Goal: Transaction & Acquisition: Purchase product/service

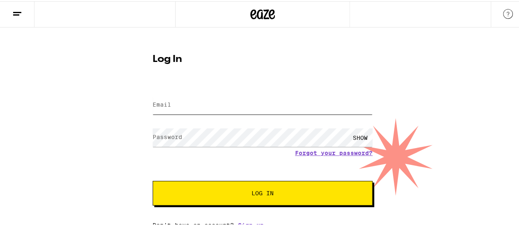
type input "[EMAIL_ADDRESS][DOMAIN_NAME]"
click at [249, 186] on button "Log In" at bounding box center [263, 192] width 220 height 25
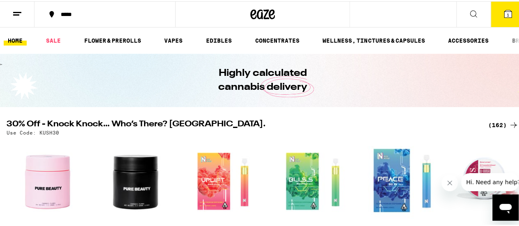
click at [504, 15] on icon at bounding box center [507, 12] width 7 height 7
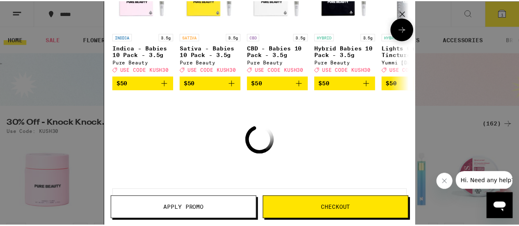
scroll to position [116, 0]
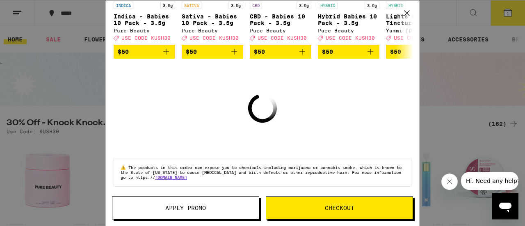
click at [341, 214] on button "Checkout" at bounding box center [339, 208] width 147 height 23
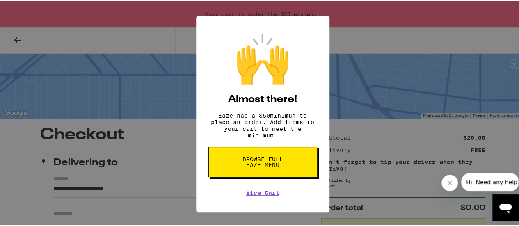
click at [254, 160] on span "Browse full Eaze Menu" at bounding box center [263, 160] width 42 height 11
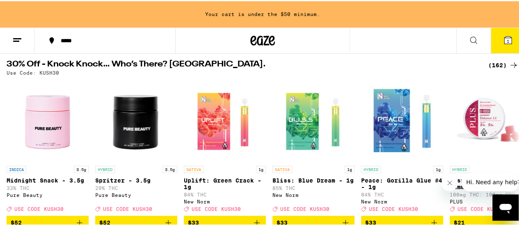
scroll to position [75, 0]
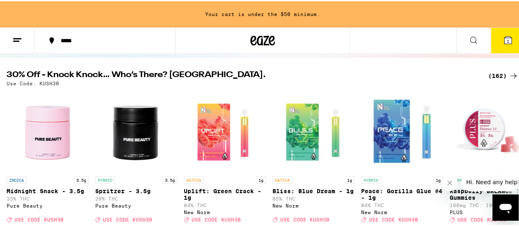
click at [494, 73] on div "(162)" at bounding box center [503, 75] width 30 height 10
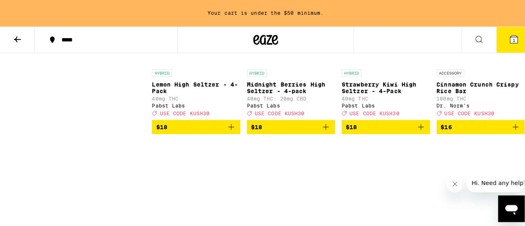
scroll to position [3024, 0]
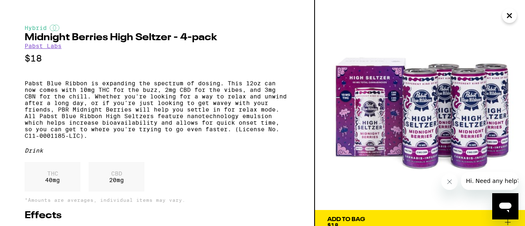
click at [509, 19] on icon "Close" at bounding box center [510, 15] width 10 height 12
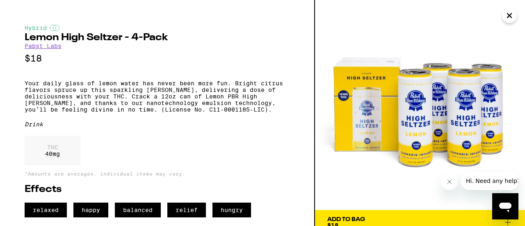
click at [510, 16] on icon "Close" at bounding box center [510, 16] width 4 height 4
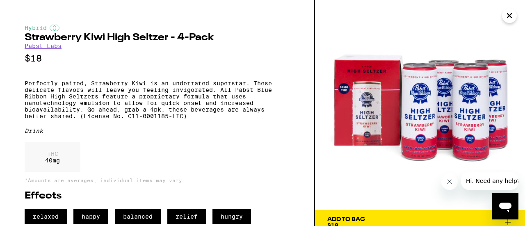
click at [512, 14] on icon "Close" at bounding box center [510, 15] width 10 height 12
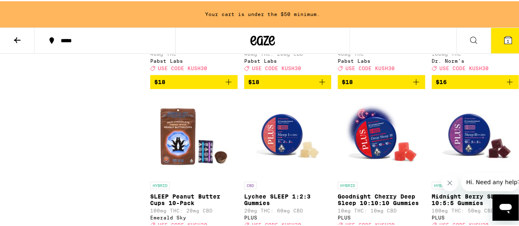
click at [320, 86] on icon "Add to bag" at bounding box center [322, 81] width 10 height 10
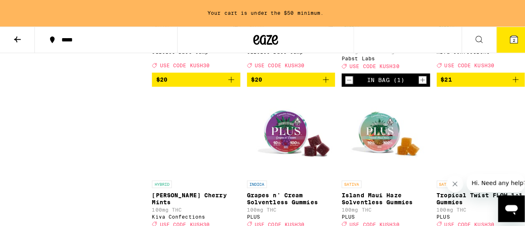
scroll to position [3352, 0]
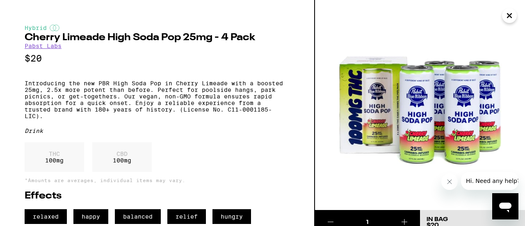
click at [510, 14] on icon "Close" at bounding box center [510, 16] width 4 height 4
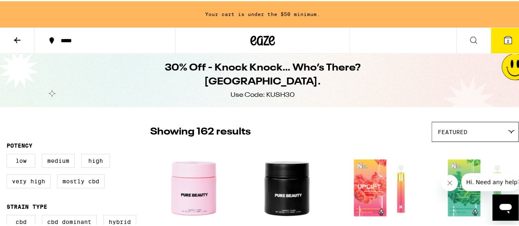
click at [23, 39] on button at bounding box center [17, 40] width 34 height 26
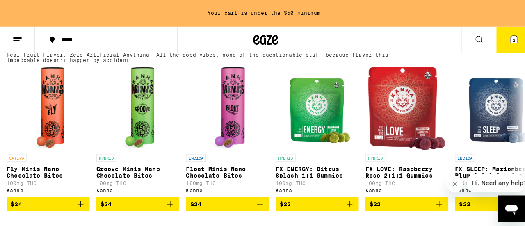
scroll to position [492, 0]
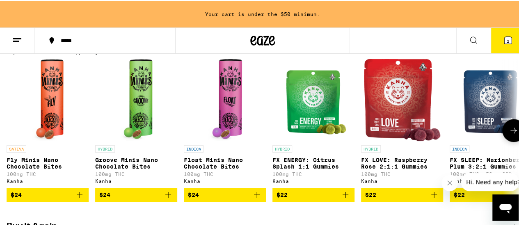
click at [46, 103] on img "Open page for Fly Minis Nano Chocolate Bites from Kanha" at bounding box center [48, 99] width 32 height 82
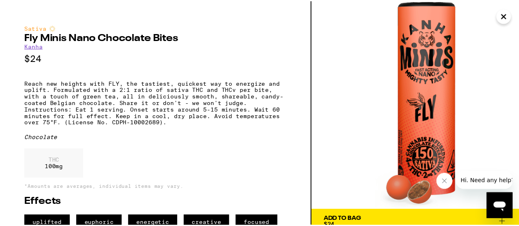
scroll to position [21, 0]
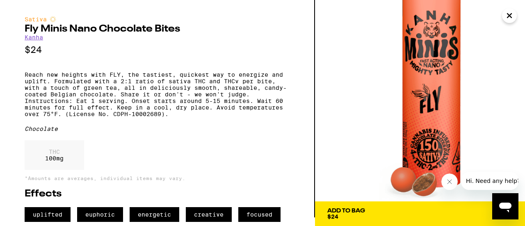
click at [400, 208] on span "Add To Bag $24" at bounding box center [419, 213] width 185 height 11
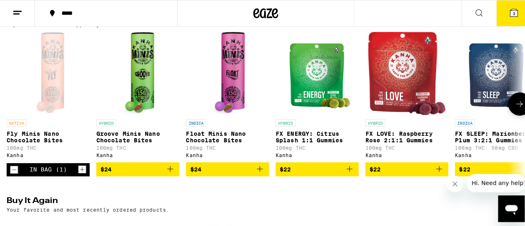
scroll to position [466, 0]
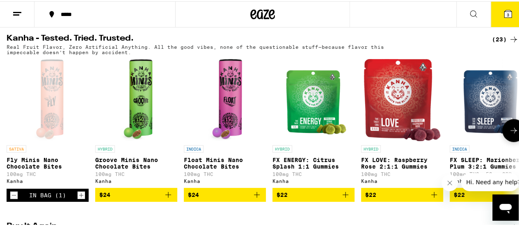
click at [144, 97] on img "Open page for Groove Minis Nano Chocolate Bites from Kanha" at bounding box center [136, 99] width 33 height 82
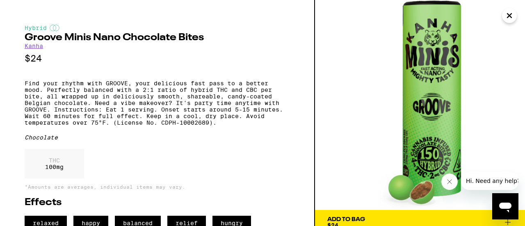
click at [507, 15] on icon "Close" at bounding box center [510, 15] width 10 height 12
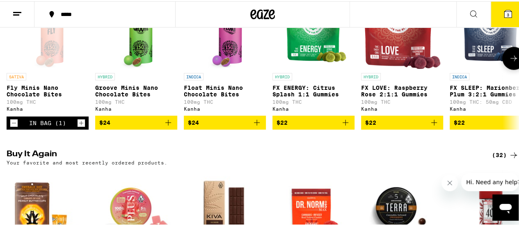
scroll to position [548, 0]
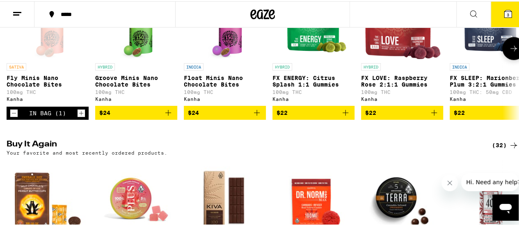
click at [507, 59] on button at bounding box center [513, 47] width 23 height 23
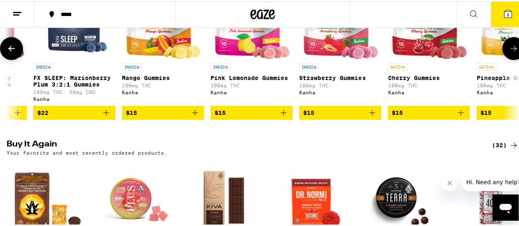
scroll to position [466, 0]
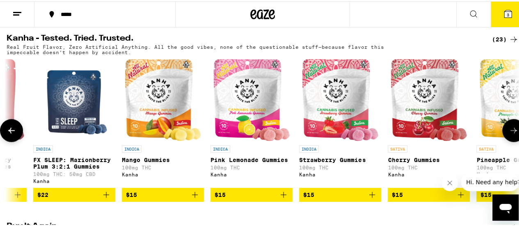
click at [509, 134] on icon at bounding box center [514, 129] width 10 height 10
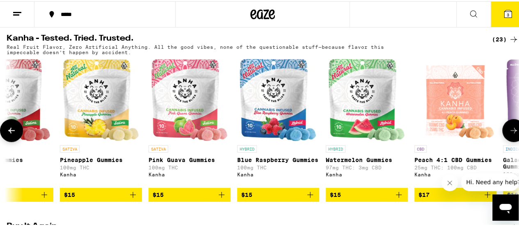
click at [509, 134] on icon at bounding box center [514, 129] width 10 height 10
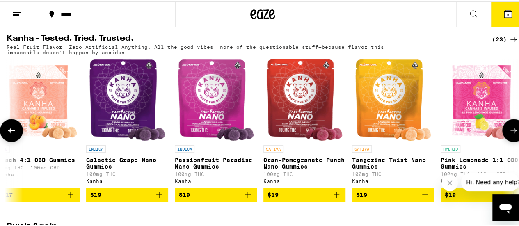
click at [509, 134] on icon at bounding box center [514, 129] width 10 height 10
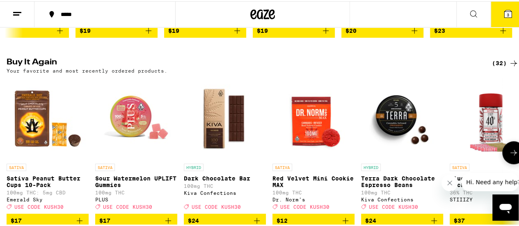
scroll to position [712, 0]
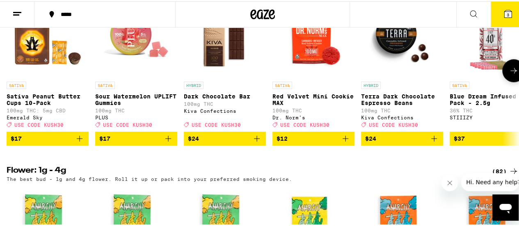
click at [81, 142] on icon "Add to bag" at bounding box center [80, 138] width 10 height 10
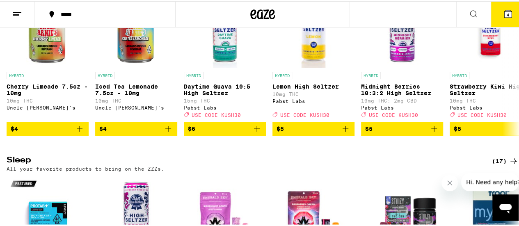
scroll to position [2730, 0]
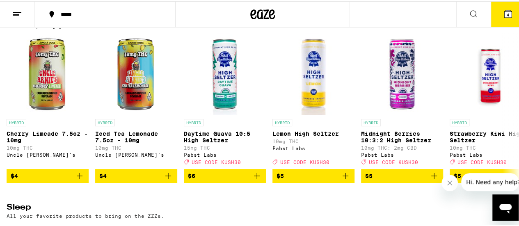
click at [496, 22] on div "(31)" at bounding box center [505, 17] width 27 height 10
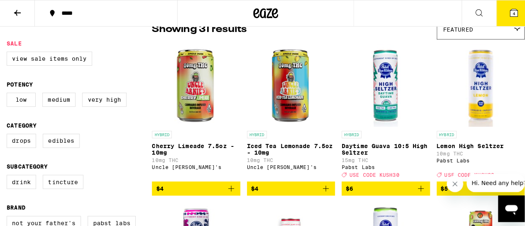
scroll to position [103, 0]
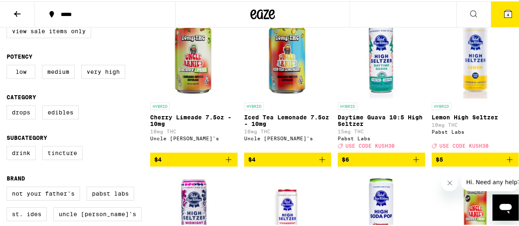
click at [389, 58] on img "Open page for Daytime Guava 10:5 High Seltzer from Pabst Labs" at bounding box center [381, 56] width 82 height 82
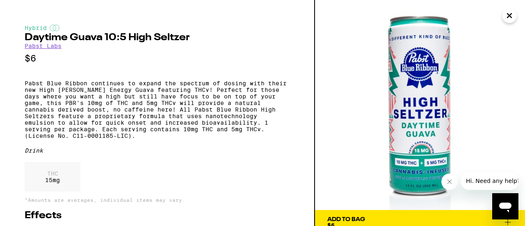
click at [508, 19] on icon "Close" at bounding box center [510, 15] width 10 height 12
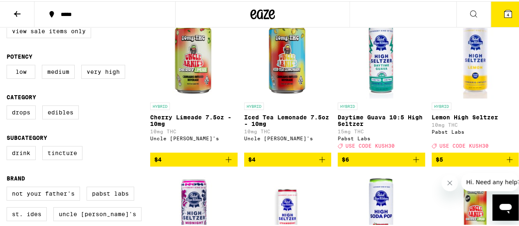
click at [282, 51] on img "Open page for Iced Tea Lemonade 7.5oz - 10mg from Uncle Arnie's" at bounding box center [288, 56] width 82 height 82
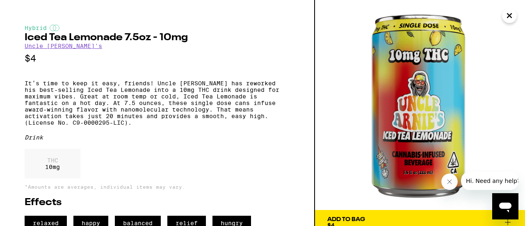
click at [514, 16] on icon "Close" at bounding box center [510, 15] width 10 height 12
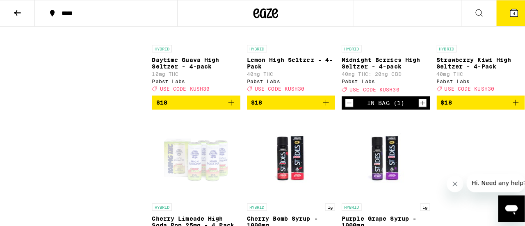
scroll to position [1079, 0]
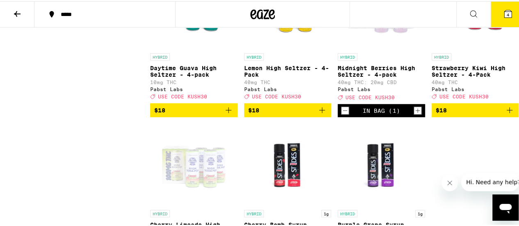
click at [507, 11] on span "4" at bounding box center [508, 13] width 2 height 5
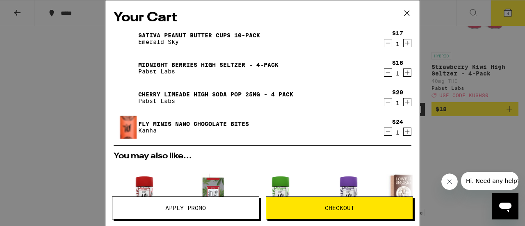
click at [384, 72] on icon "Decrement" at bounding box center [387, 73] width 7 height 10
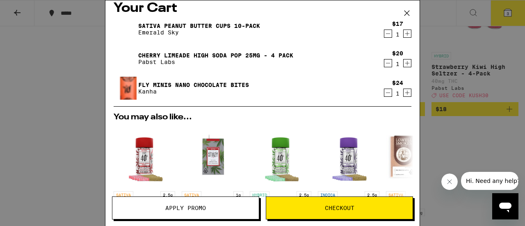
scroll to position [91, 0]
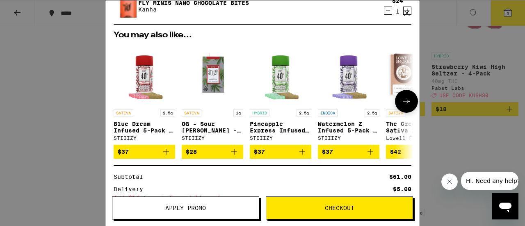
drag, startPoint x: 409, startPoint y: 13, endPoint x: 374, endPoint y: 59, distance: 58.1
click at [374, 59] on div "Your Cart Sativa Peanut Butter Cups 10-Pack Emerald Sky $17 1 Cherry Limeade Hi…" at bounding box center [262, 113] width 315 height 226
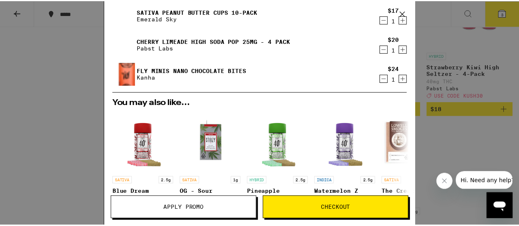
scroll to position [0, 0]
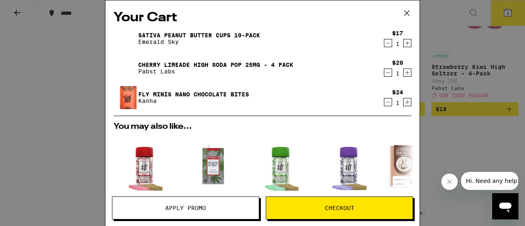
click at [407, 14] on icon at bounding box center [407, 13] width 12 height 12
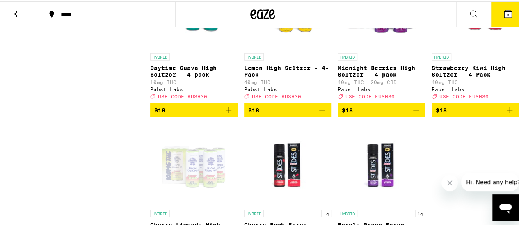
click at [61, 14] on div "*****" at bounding box center [109, 13] width 105 height 6
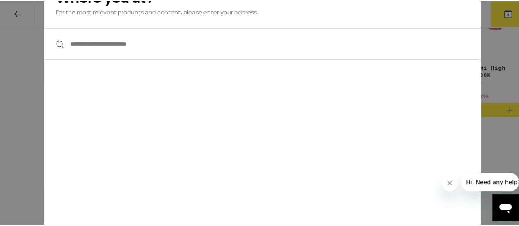
click at [101, 46] on input "**********" at bounding box center [262, 43] width 437 height 32
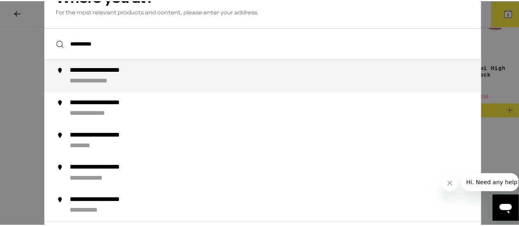
click at [124, 82] on div "**********" at bounding box center [102, 80] width 64 height 9
type input "**********"
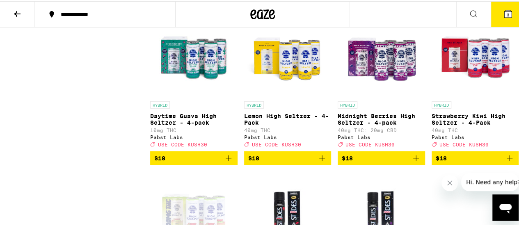
scroll to position [997, 0]
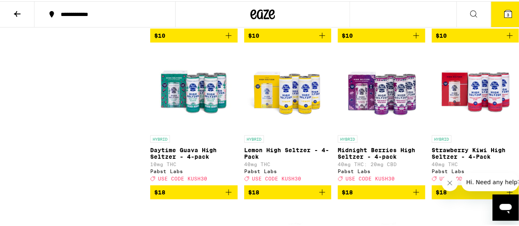
click at [20, 14] on icon at bounding box center [17, 13] width 10 height 10
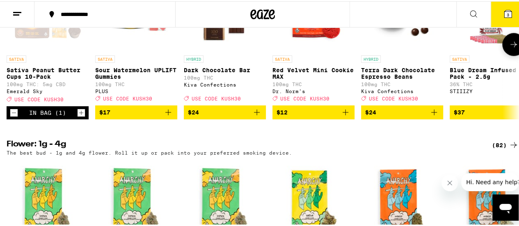
scroll to position [656, 0]
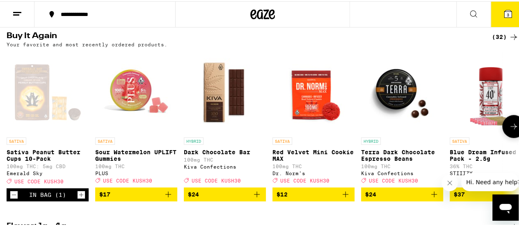
click at [509, 130] on icon at bounding box center [514, 125] width 10 height 10
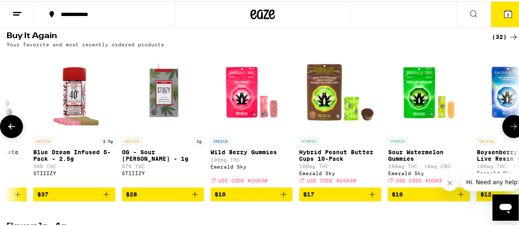
click at [509, 130] on icon at bounding box center [514, 125] width 10 height 10
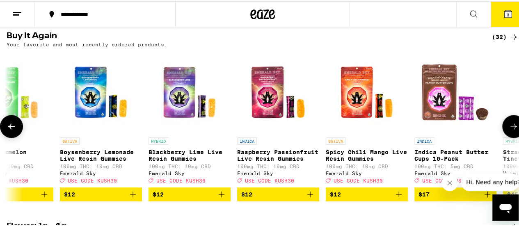
click at [509, 130] on icon at bounding box center [514, 125] width 10 height 10
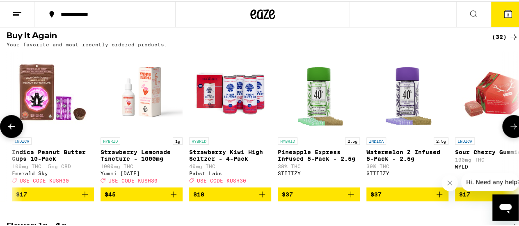
scroll to position [0, 1250]
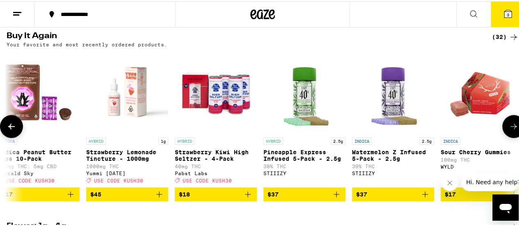
click at [509, 130] on icon at bounding box center [514, 125] width 10 height 10
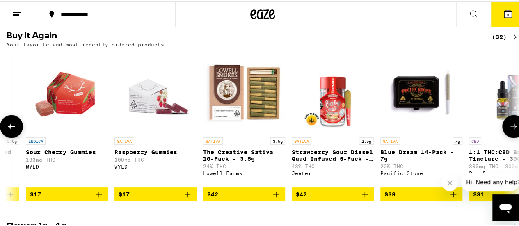
scroll to position [0, 1666]
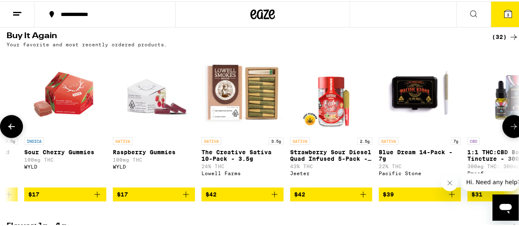
click at [509, 130] on icon at bounding box center [514, 125] width 10 height 10
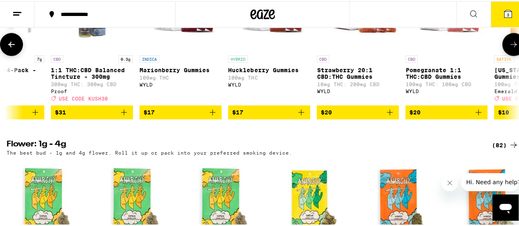
scroll to position [656, 0]
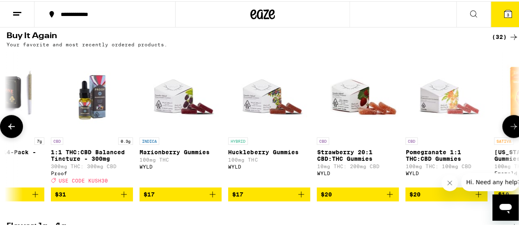
click at [509, 130] on icon at bounding box center [514, 125] width 10 height 10
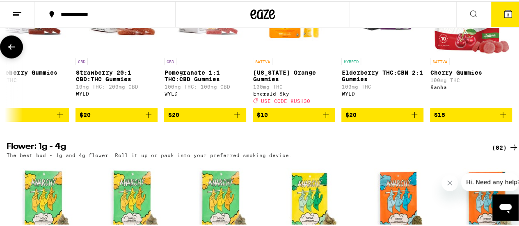
scroll to position [739, 0]
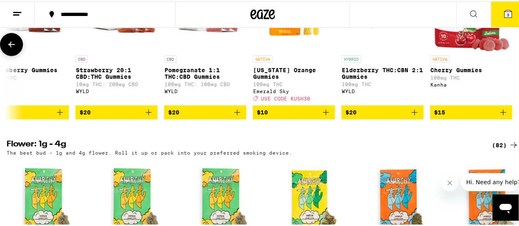
click at [164, 93] on div "WYLD" at bounding box center [205, 89] width 82 height 5
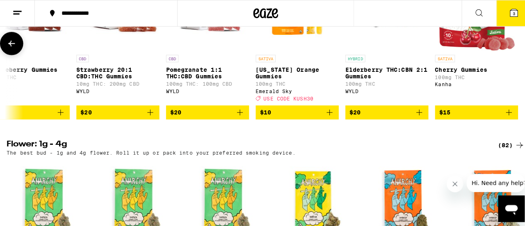
scroll to position [0, 2324]
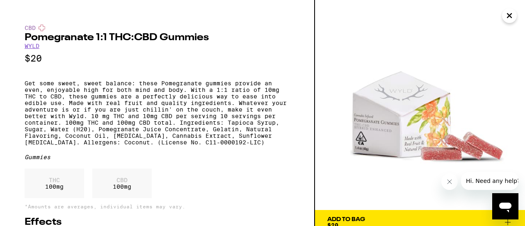
click at [34, 48] on link "WYLD" at bounding box center [32, 46] width 15 height 7
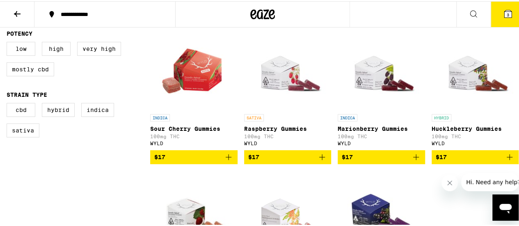
scroll to position [240, 0]
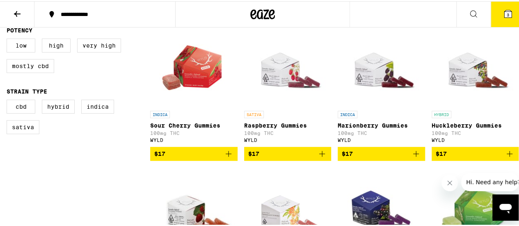
click at [318, 156] on icon "Add to bag" at bounding box center [322, 153] width 10 height 10
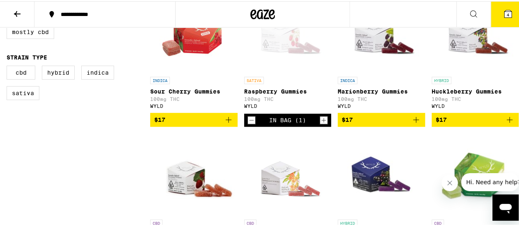
scroll to position [0, 0]
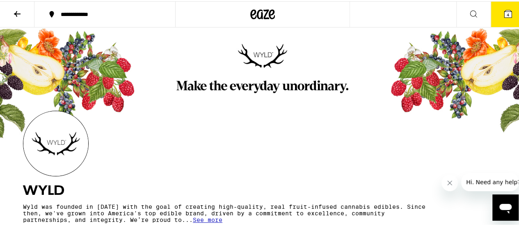
click at [16, 13] on icon at bounding box center [17, 13] width 7 height 6
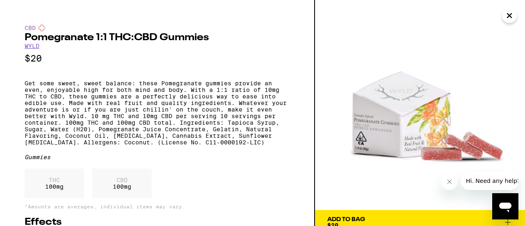
click at [515, 15] on button "Close" at bounding box center [509, 15] width 15 height 15
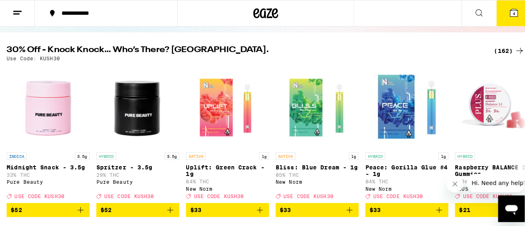
scroll to position [82, 0]
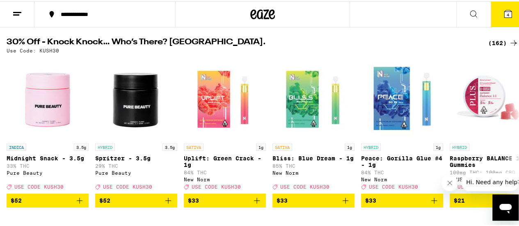
click at [507, 16] on span "4" at bounding box center [508, 13] width 2 height 5
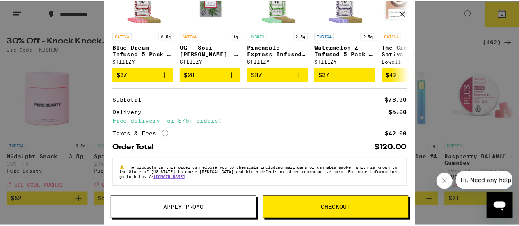
scroll to position [203, 0]
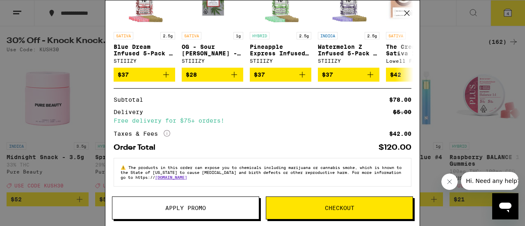
click at [206, 215] on button "Apply Promo" at bounding box center [185, 208] width 147 height 23
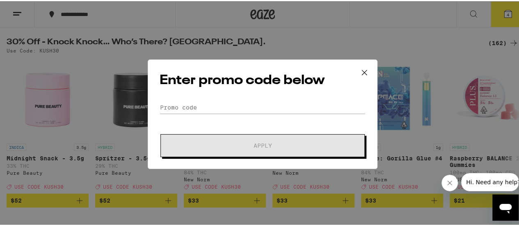
click at [196, 126] on form "Promo Code Apply" at bounding box center [263, 128] width 206 height 56
click at [196, 109] on input "Promo Code" at bounding box center [263, 106] width 206 height 12
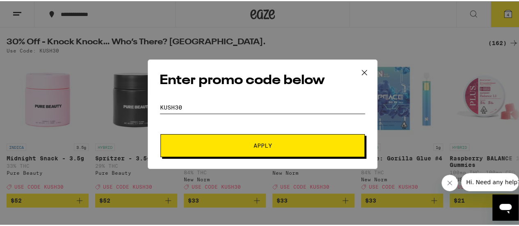
type input "kush30"
click at [277, 145] on span "Apply" at bounding box center [263, 145] width 148 height 6
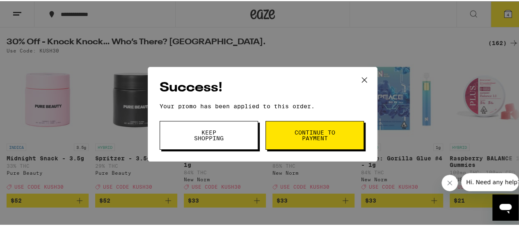
click at [295, 135] on span "Continue to payment" at bounding box center [315, 133] width 42 height 11
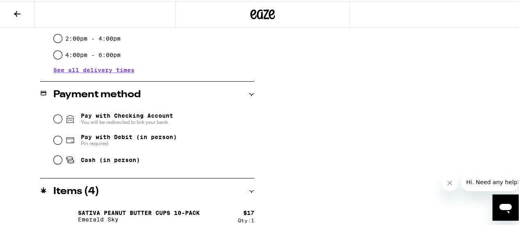
scroll to position [328, 0]
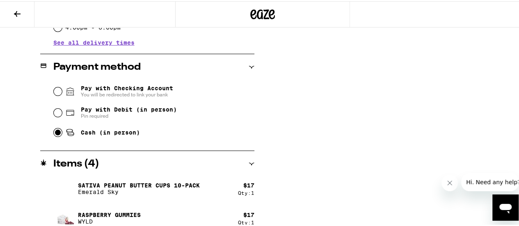
click at [54, 132] on input "Cash (in person)" at bounding box center [58, 131] width 8 height 8
radio input "true"
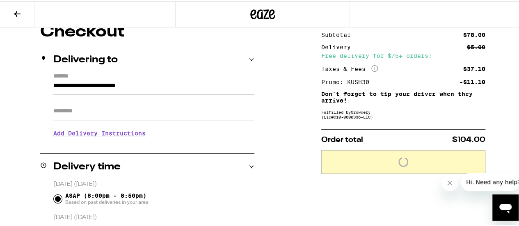
scroll to position [82, 0]
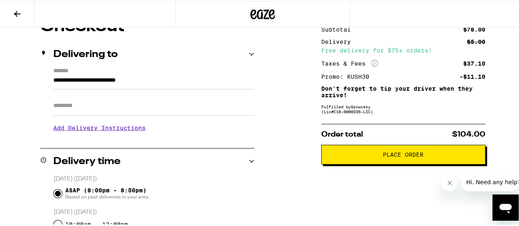
click at [351, 156] on span "Place Order" at bounding box center [403, 154] width 150 height 6
